Goal: Navigation & Orientation: Find specific page/section

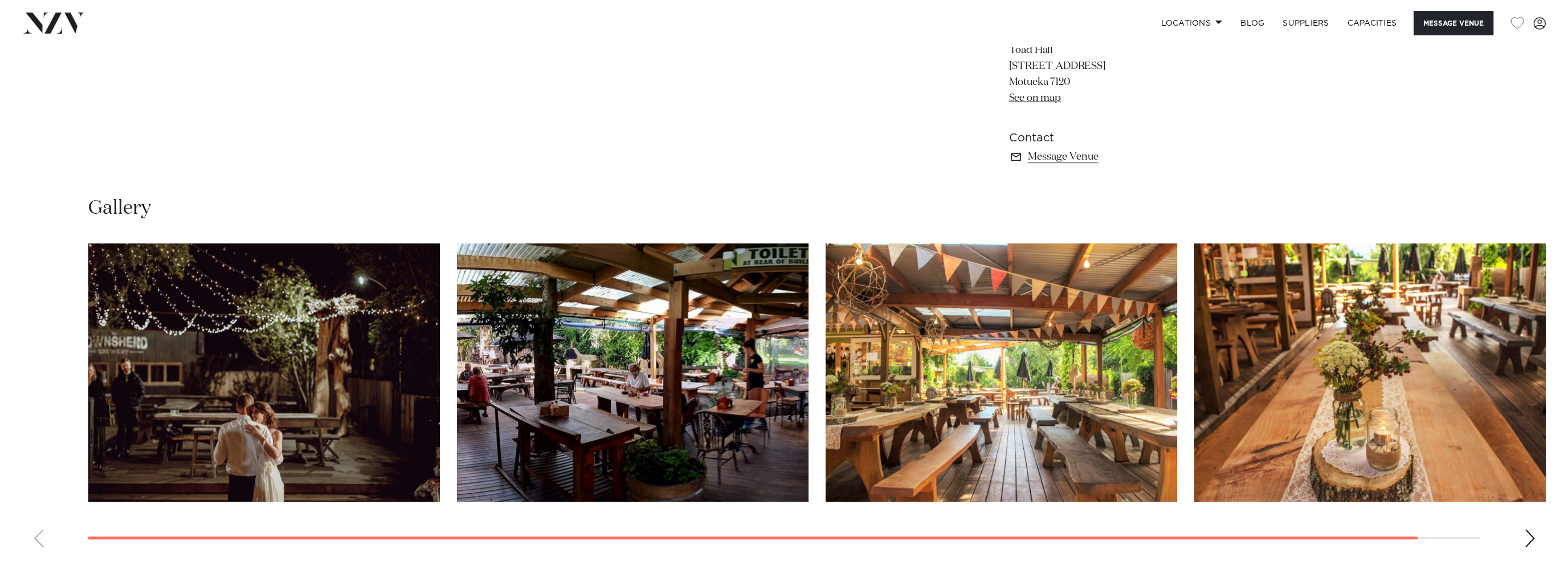
scroll to position [1026, 0]
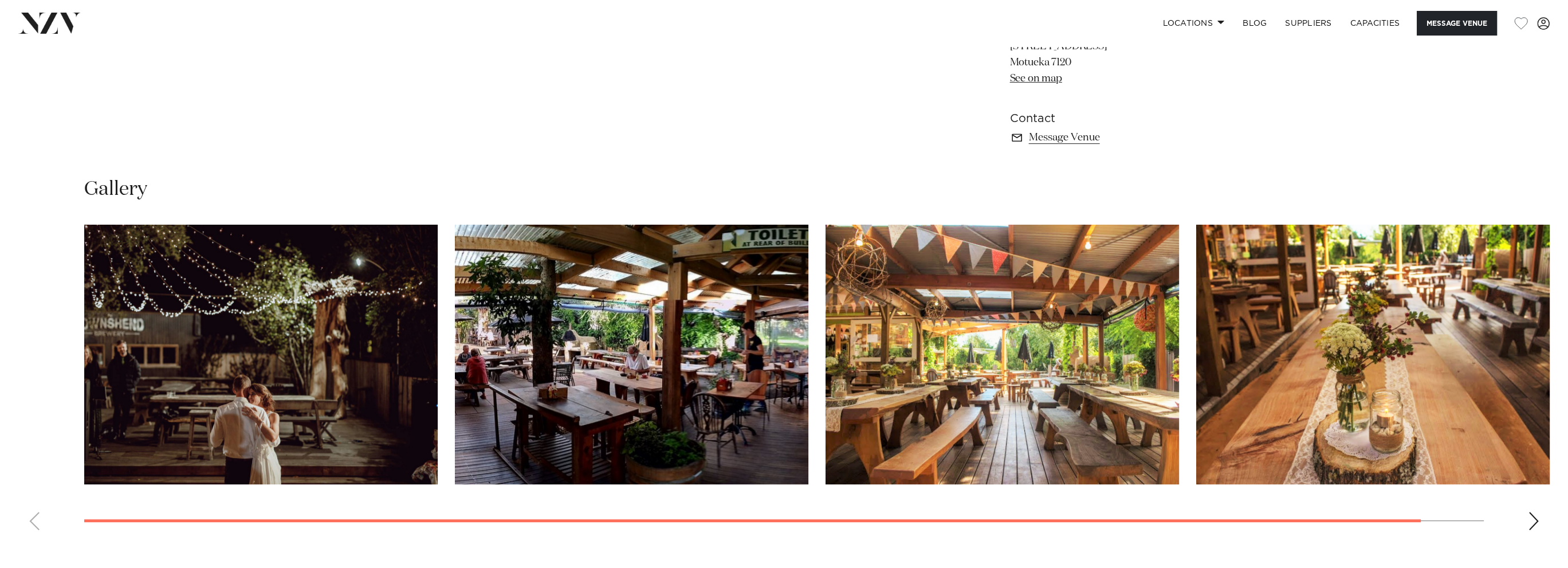
click at [341, 362] on img "1 / 4" at bounding box center [261, 354] width 354 height 260
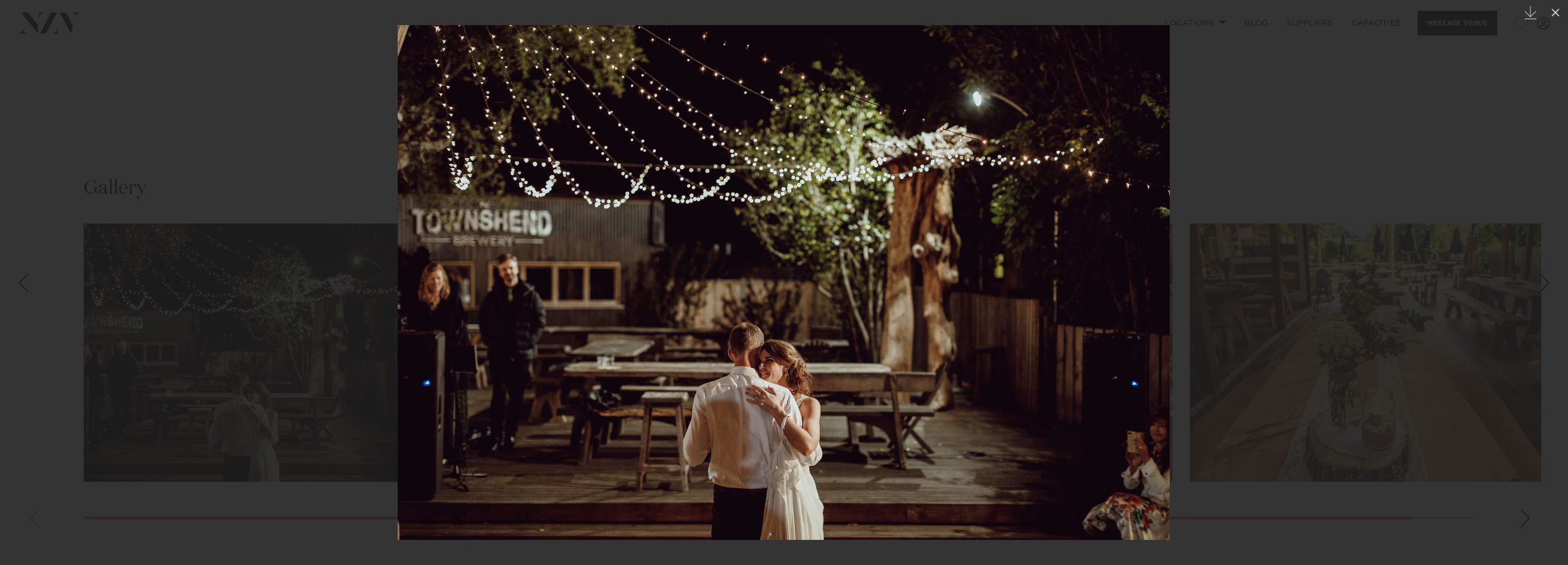
click at [1274, 166] on div at bounding box center [784, 282] width 1568 height 565
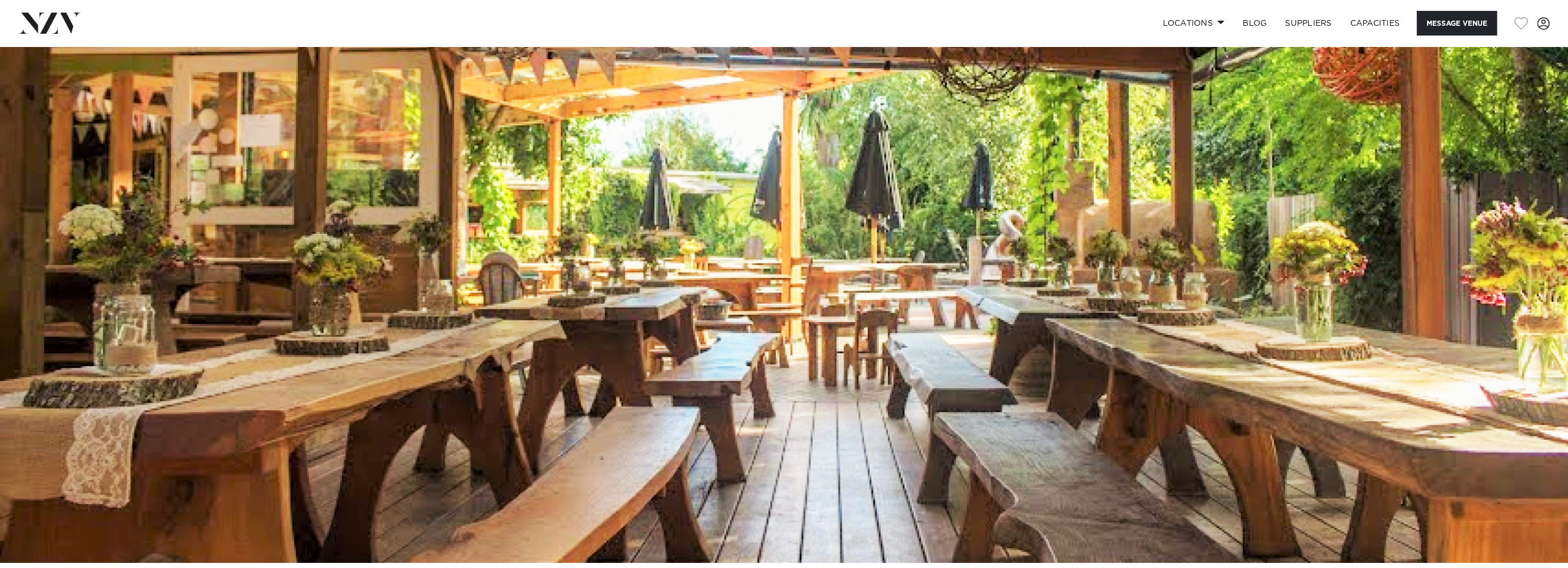
scroll to position [344, 0]
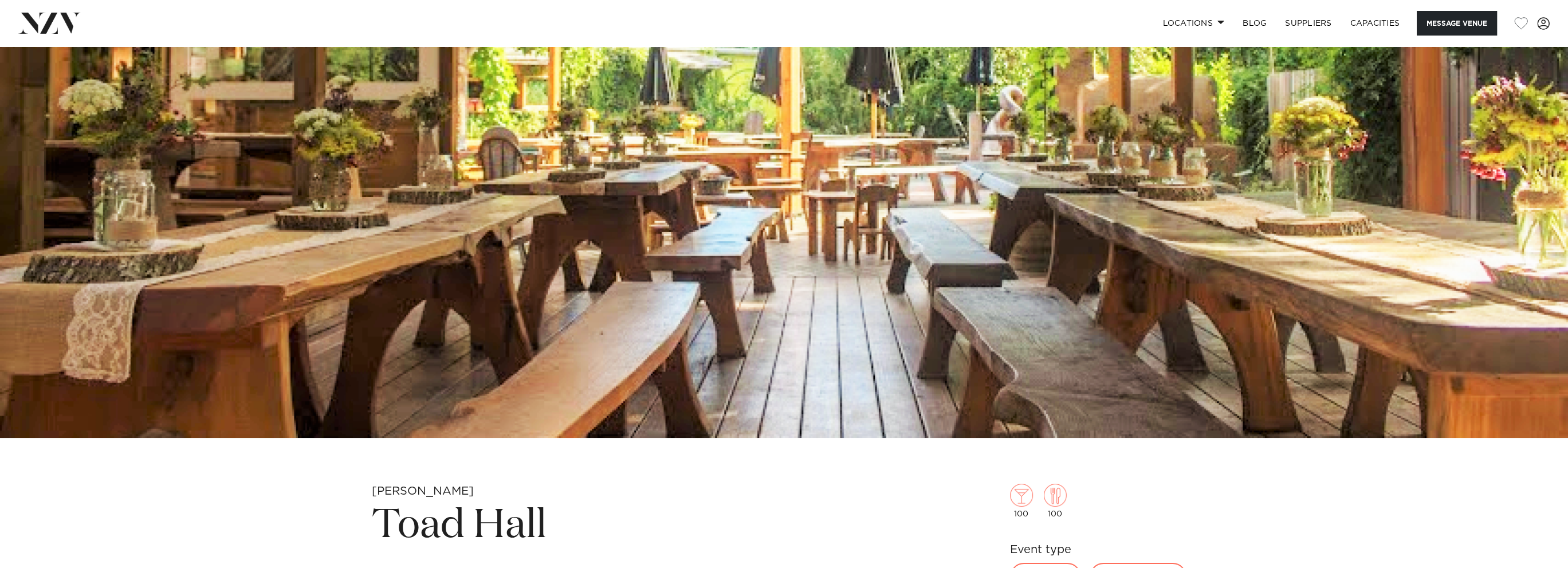
click at [1066, 22] on div "Locations Auckland Wellington Christchurch Queenstown Hamilton Northland Bay of…" at bounding box center [1010, 23] width 1078 height 24
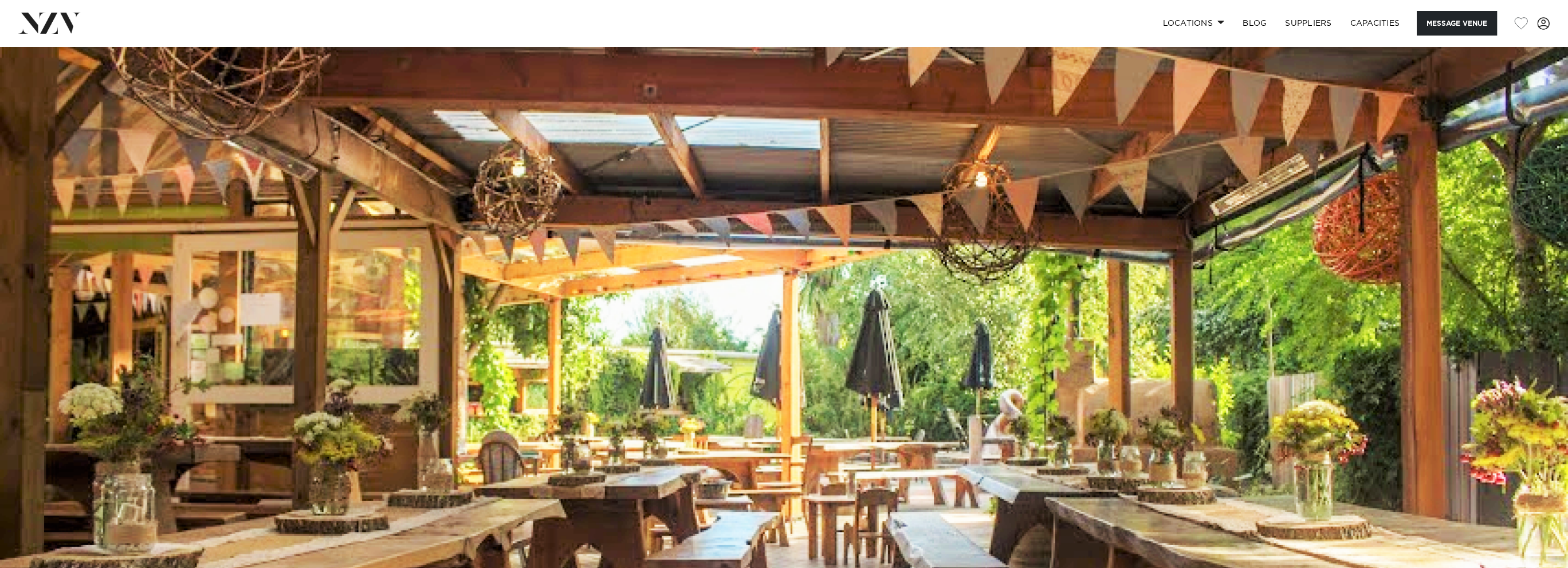
scroll to position [0, 0]
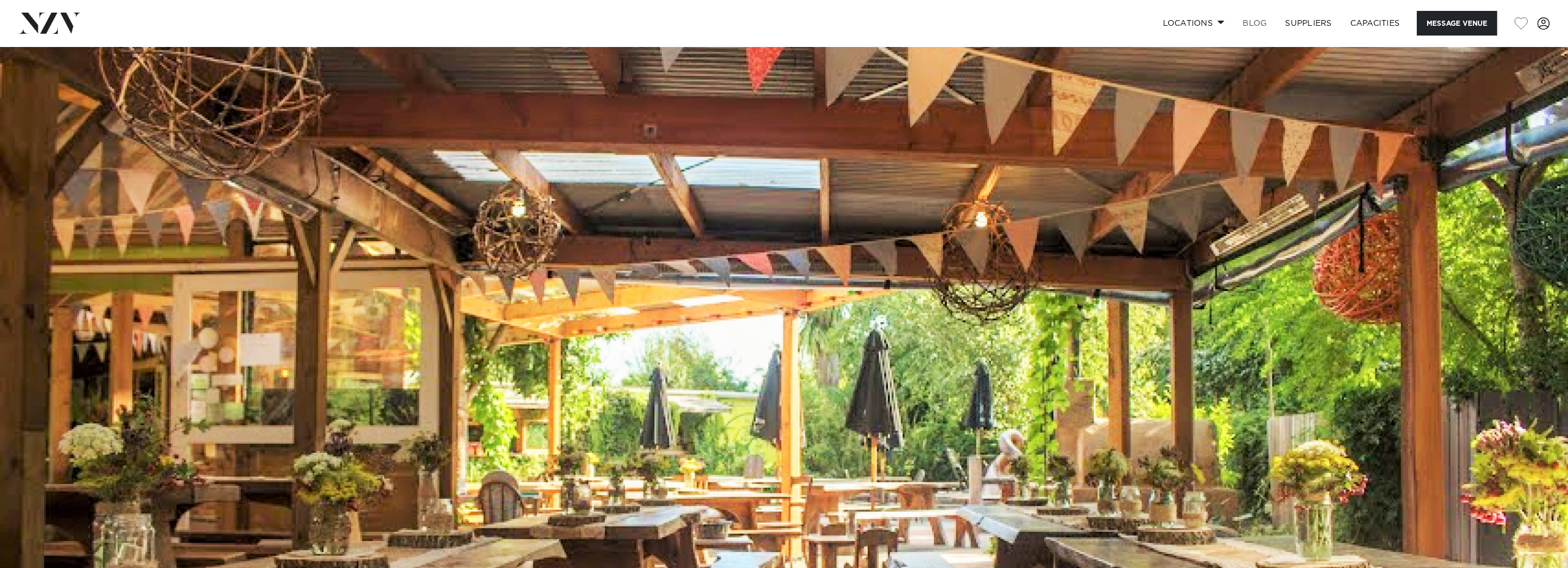
click at [1263, 16] on link "BLOG" at bounding box center [1255, 23] width 42 height 24
click at [1204, 24] on link "Locations" at bounding box center [1193, 23] width 80 height 24
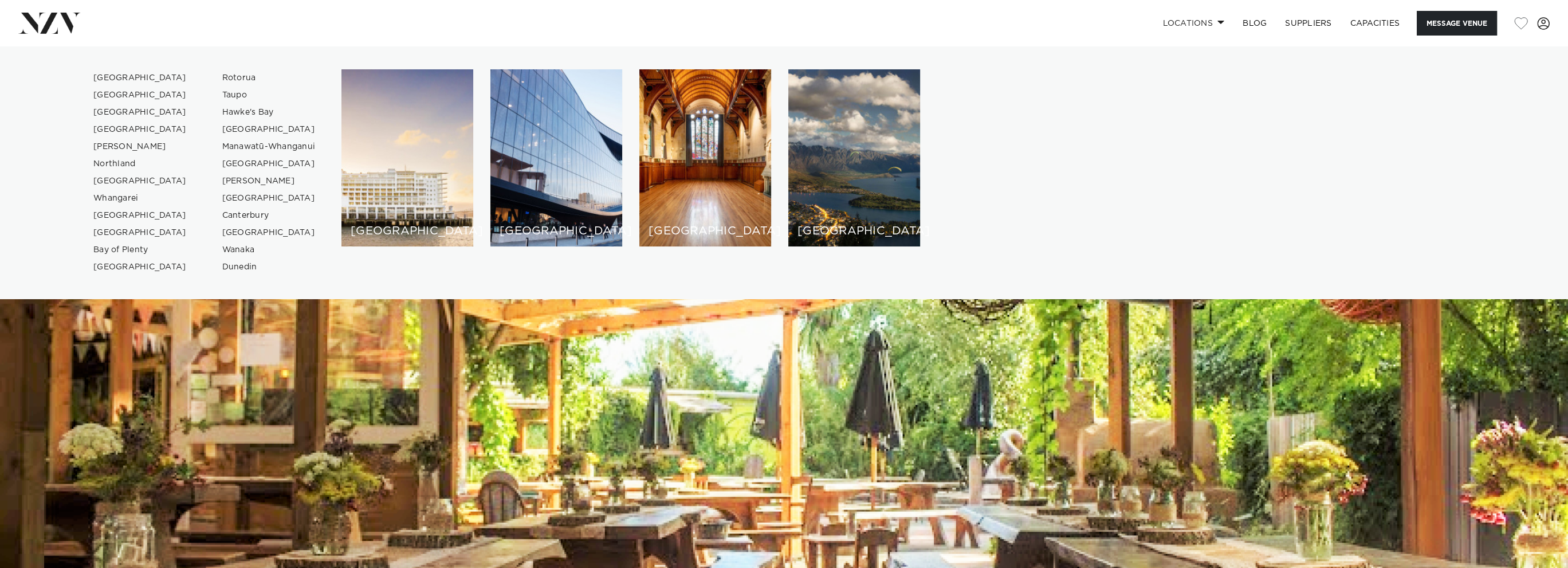
click at [842, 62] on ul "Auckland Wellington Christchurch Queenstown Hamilton Northland Bay of Islands W…" at bounding box center [784, 172] width 1568 height 252
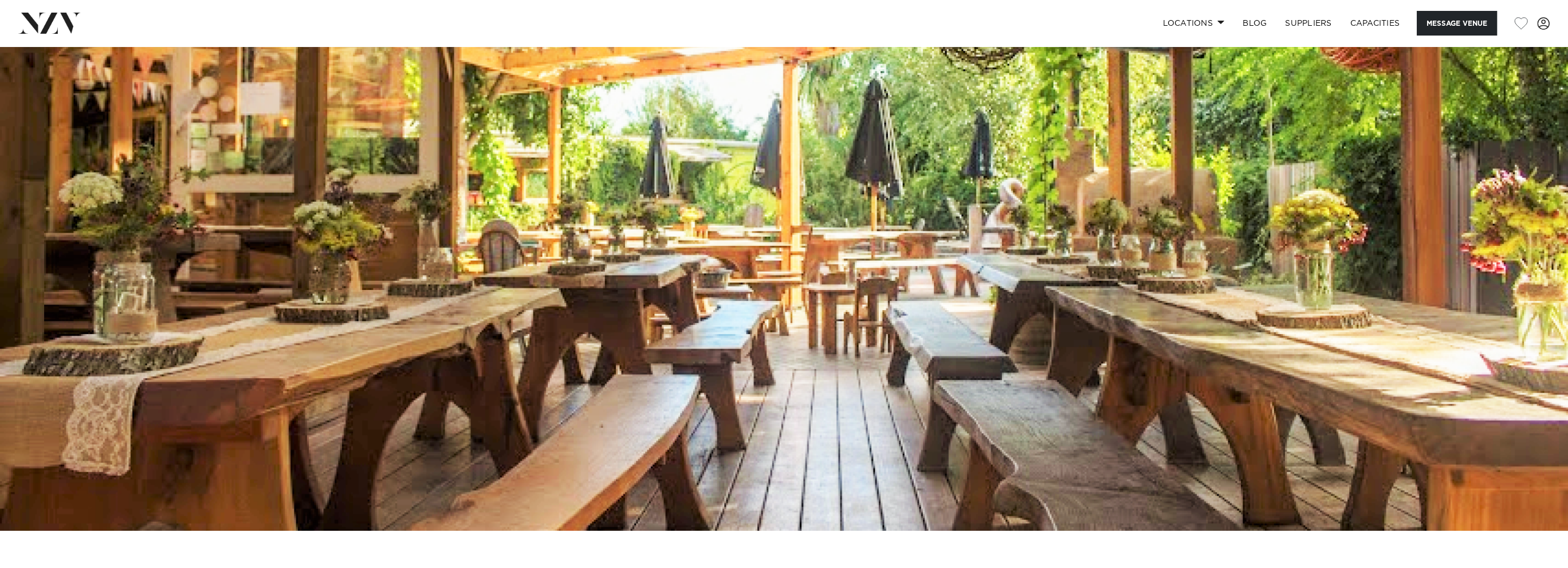
scroll to position [114, 0]
